Goal: Navigation & Orientation: Understand site structure

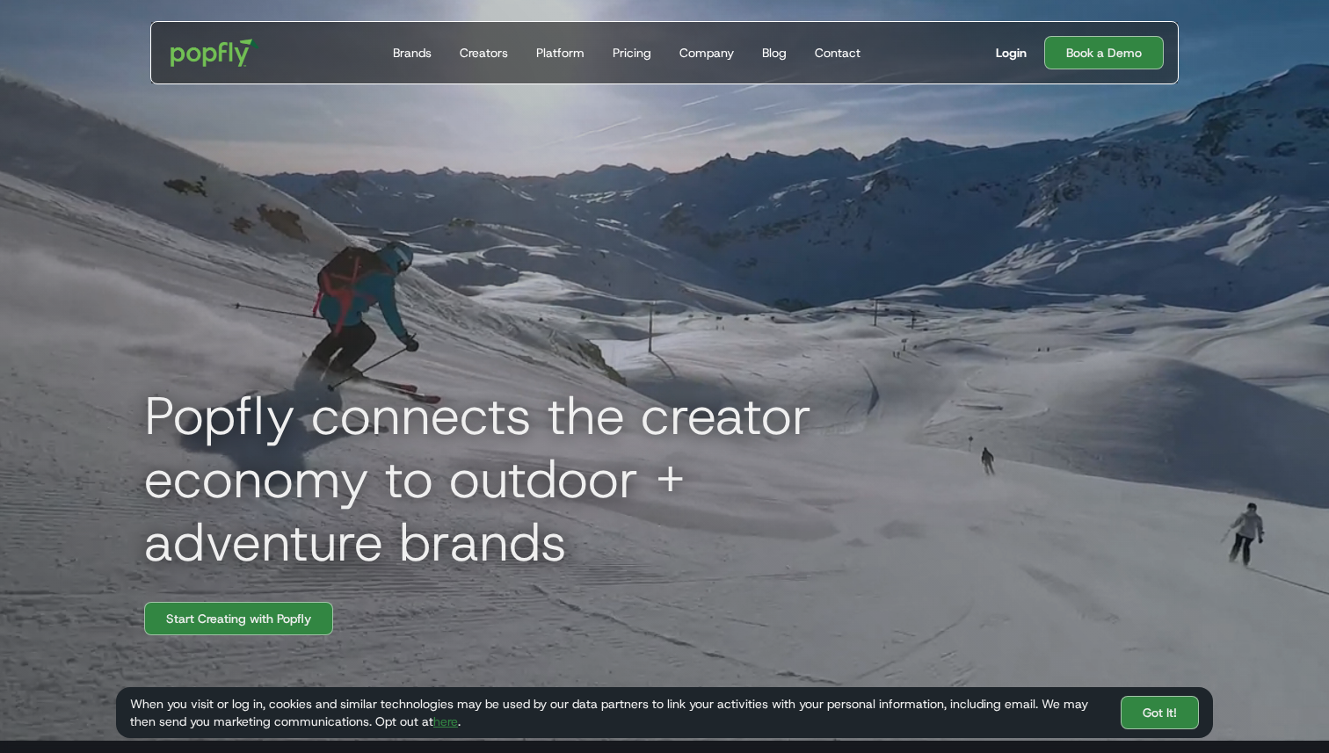
click at [1005, 58] on div "Login" at bounding box center [1011, 53] width 31 height 18
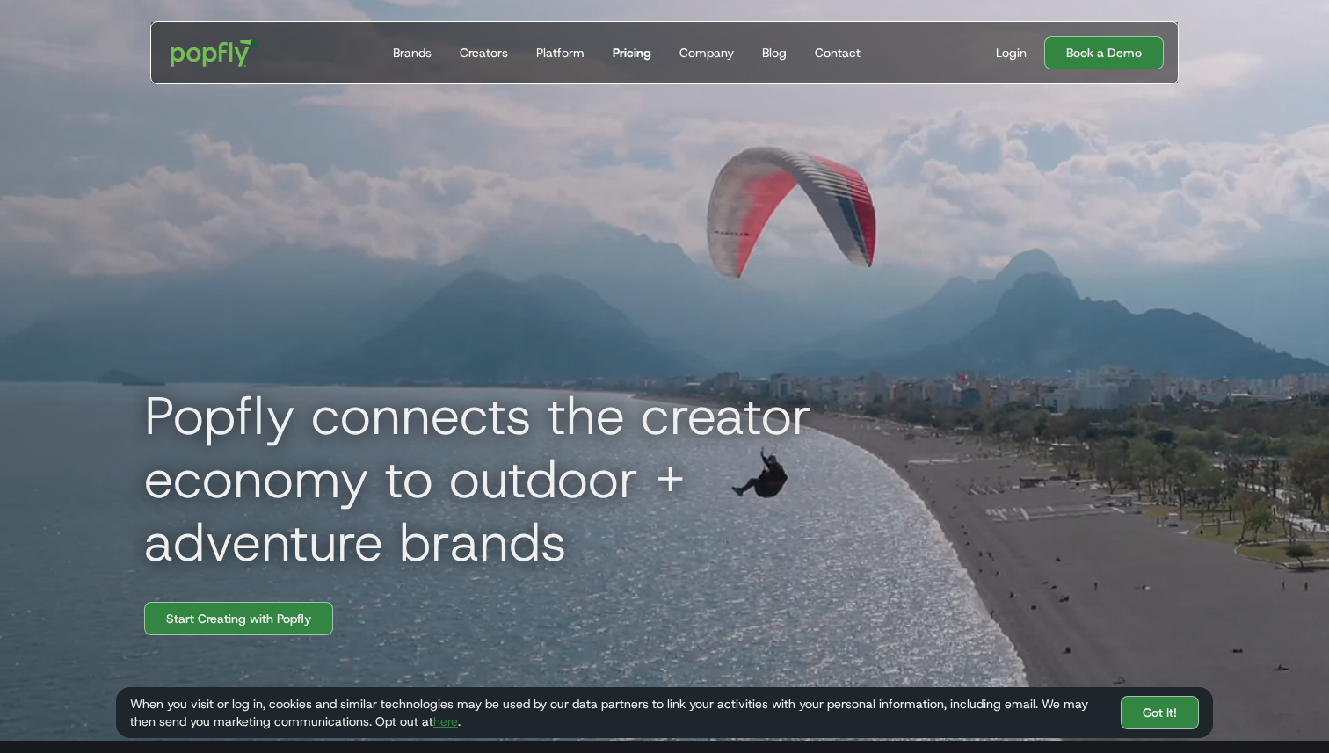
click at [623, 56] on div "Pricing" at bounding box center [632, 53] width 39 height 18
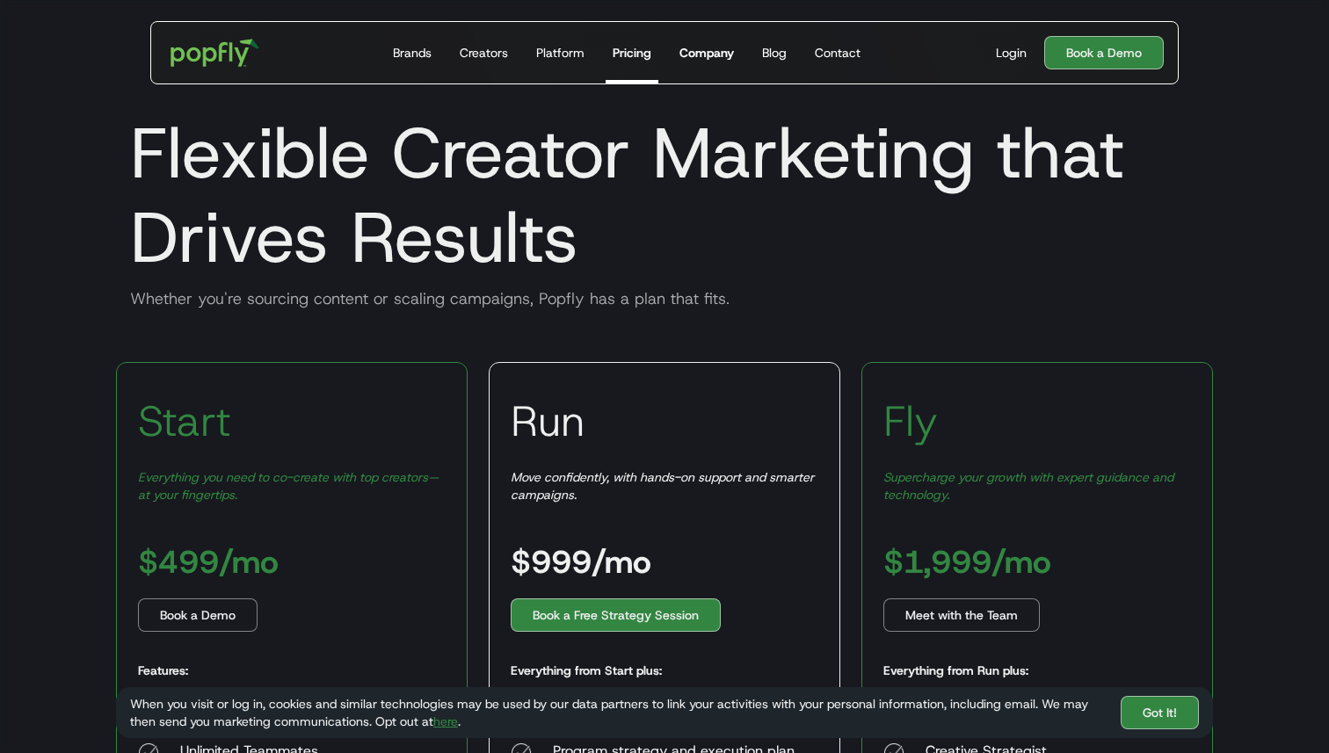
click at [700, 48] on div "Company" at bounding box center [706, 53] width 54 height 18
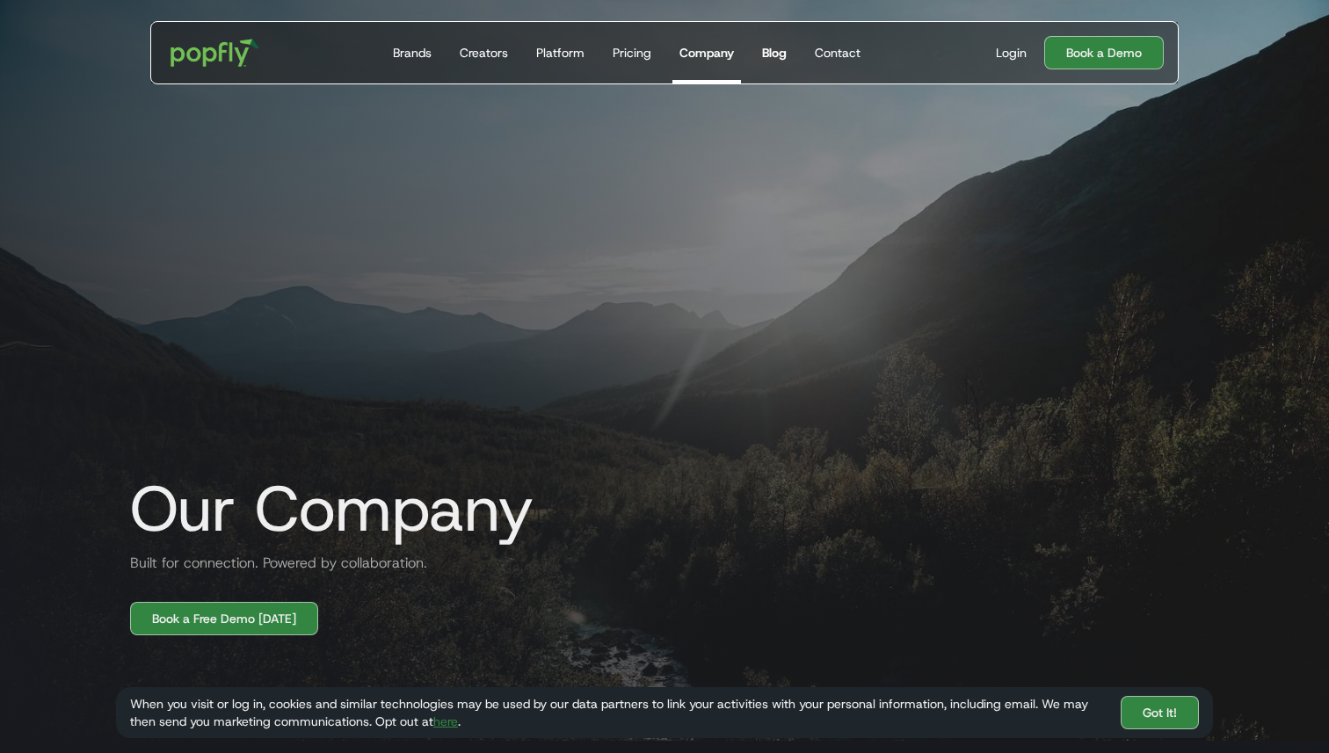
click at [785, 54] on div "Blog" at bounding box center [774, 53] width 25 height 18
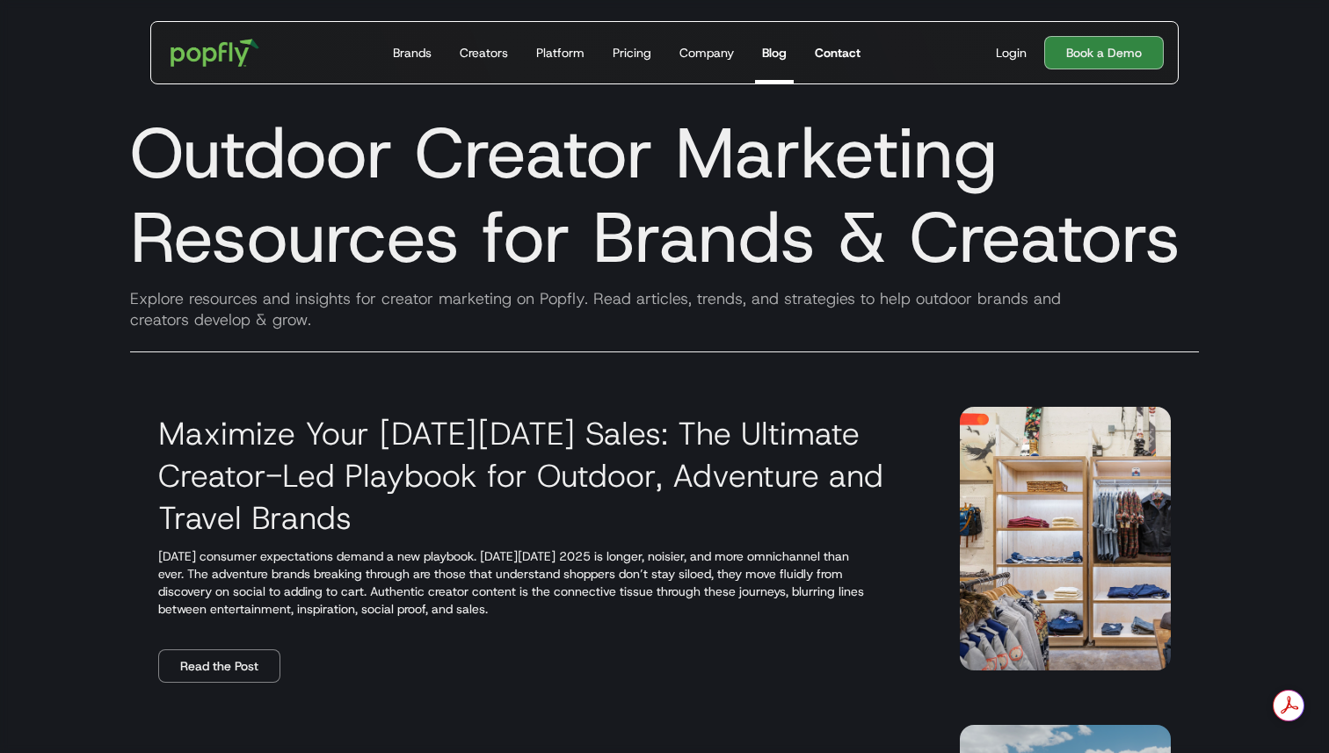
click at [838, 51] on div "Contact" at bounding box center [838, 53] width 46 height 18
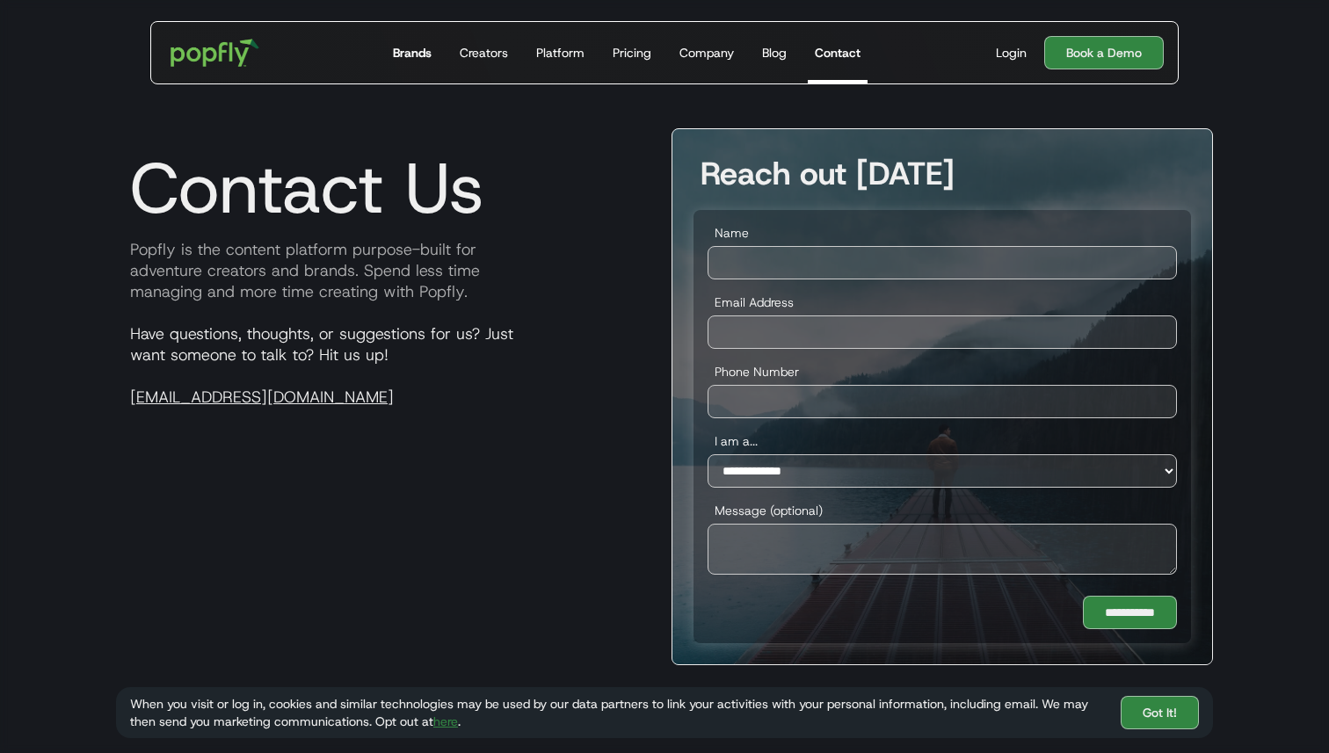
click at [408, 48] on div "Brands" at bounding box center [412, 53] width 39 height 18
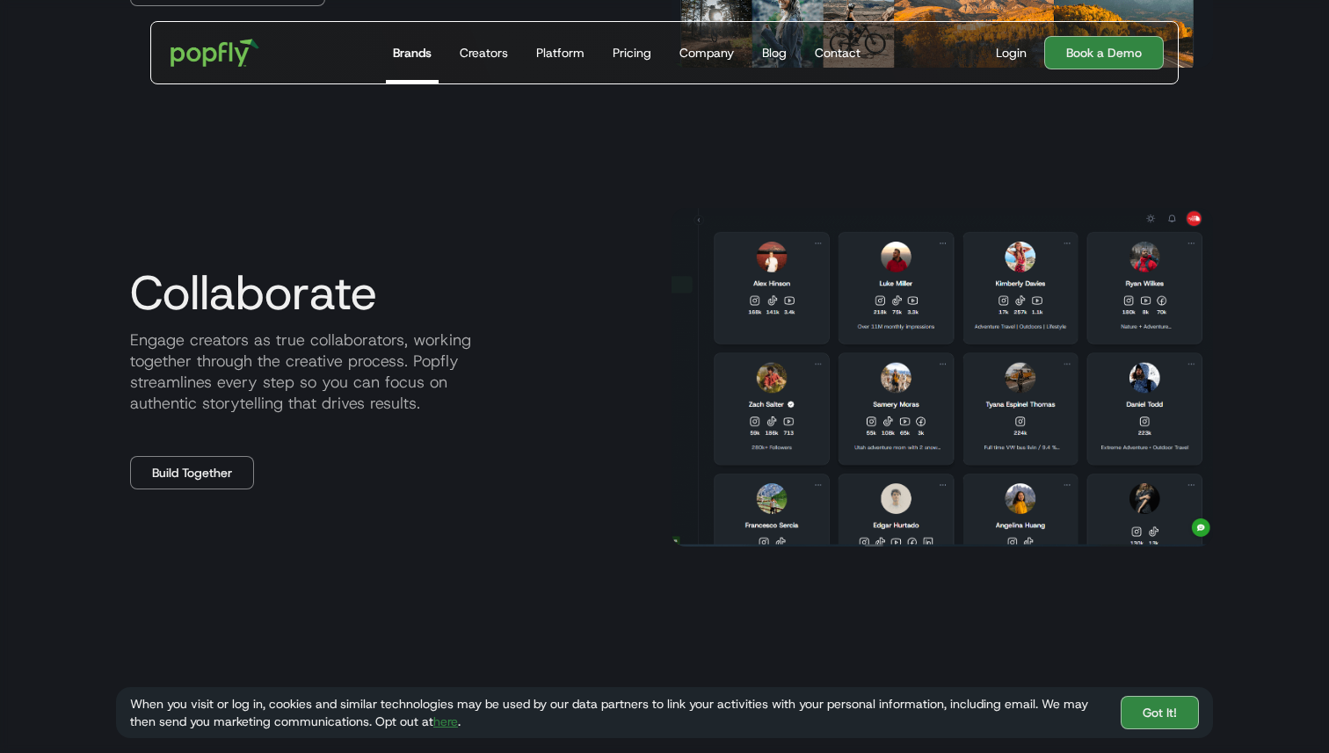
scroll to position [1351, 0]
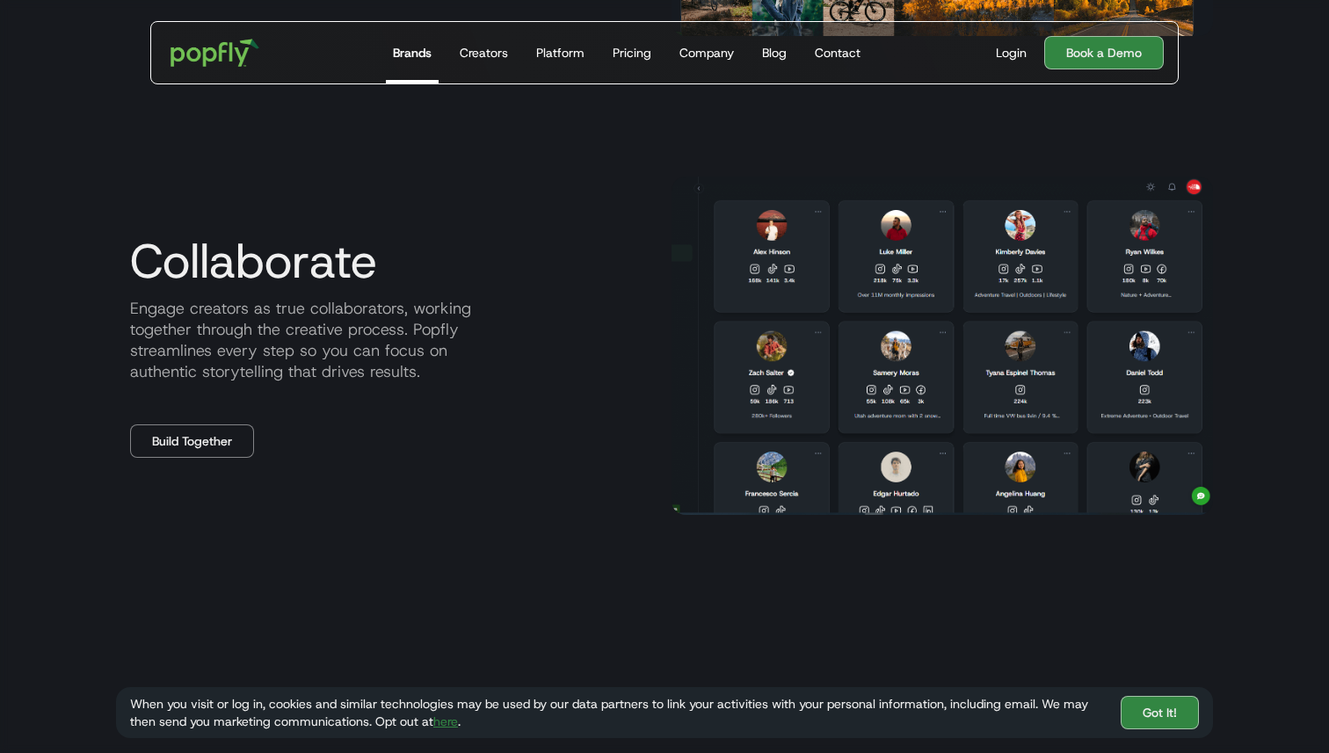
click at [785, 253] on img at bounding box center [941, 346] width 541 height 338
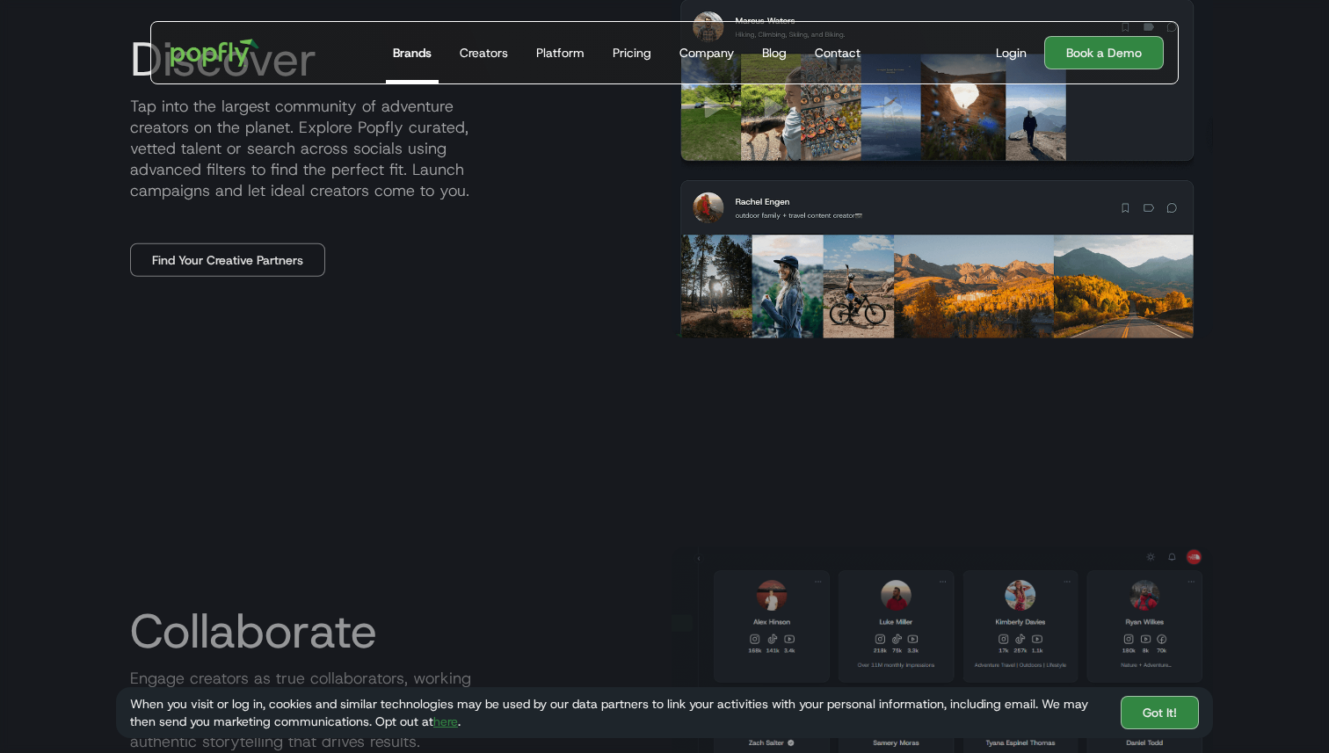
scroll to position [0, 0]
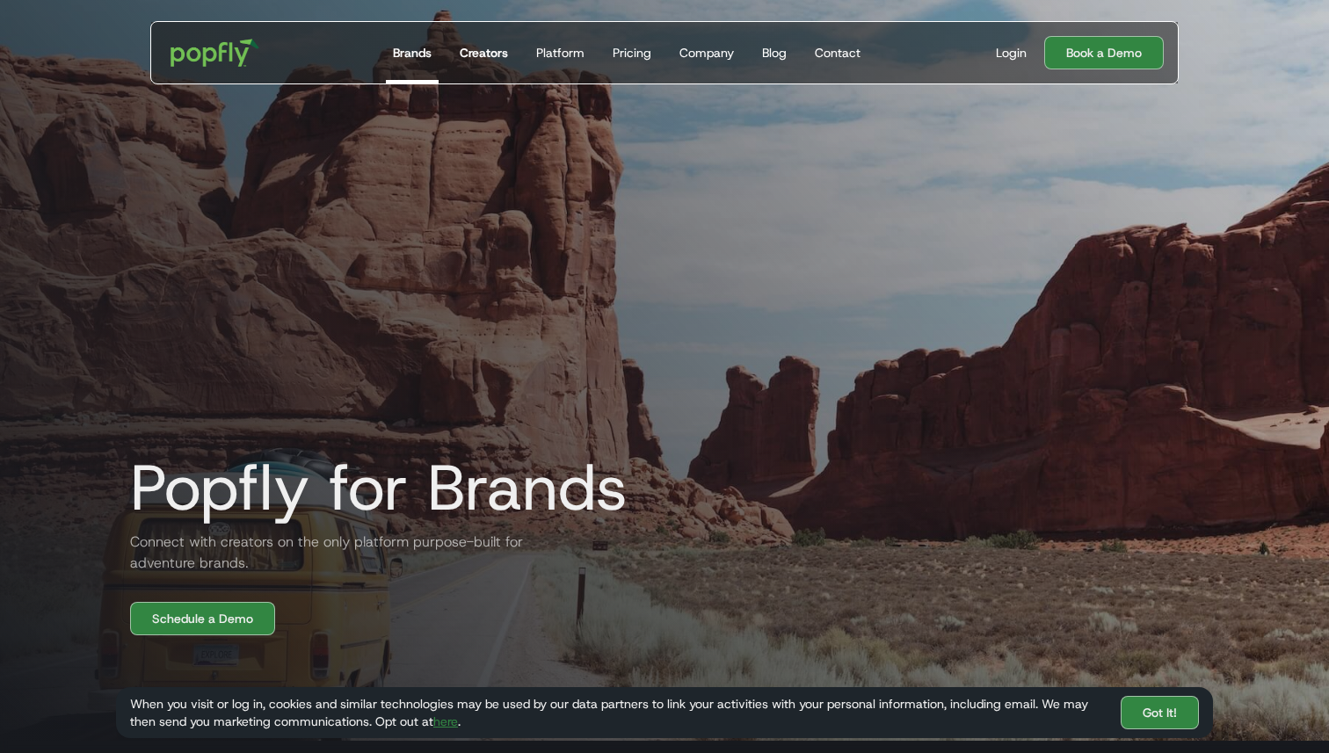
click at [490, 62] on link "Creators" at bounding box center [484, 53] width 62 height 62
